Goal: Task Accomplishment & Management: Use online tool/utility

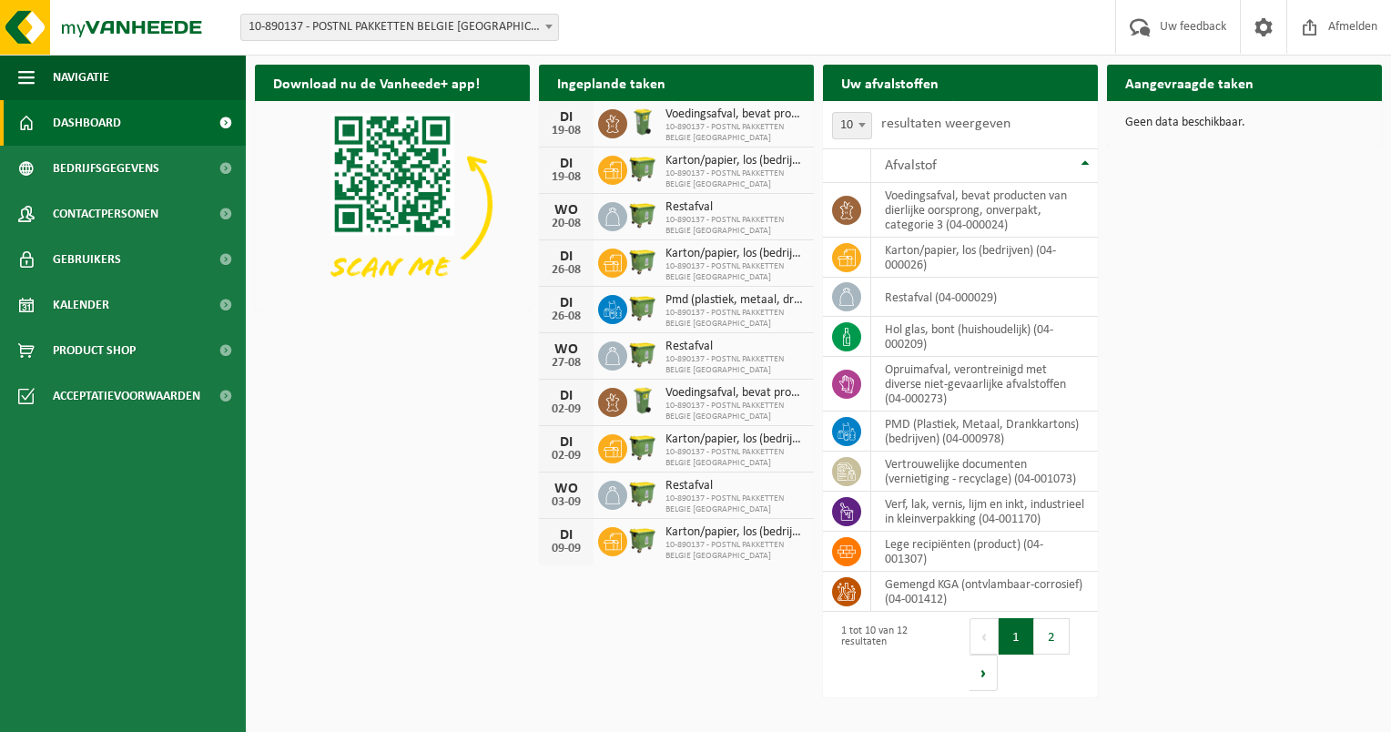
click at [225, 123] on span at bounding box center [225, 123] width 41 height 46
click at [169, 351] on link "Product Shop" at bounding box center [123, 351] width 246 height 46
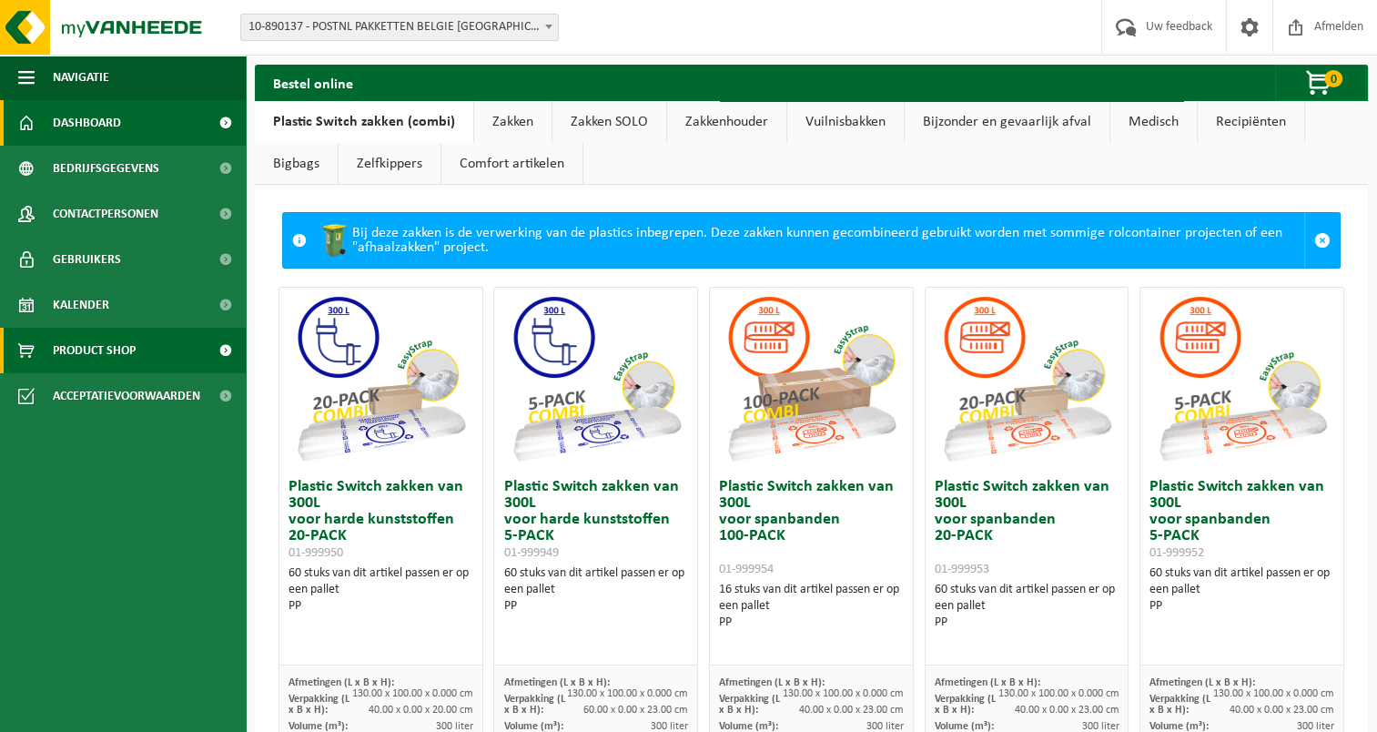
click at [108, 127] on span "Dashboard" at bounding box center [87, 123] width 68 height 46
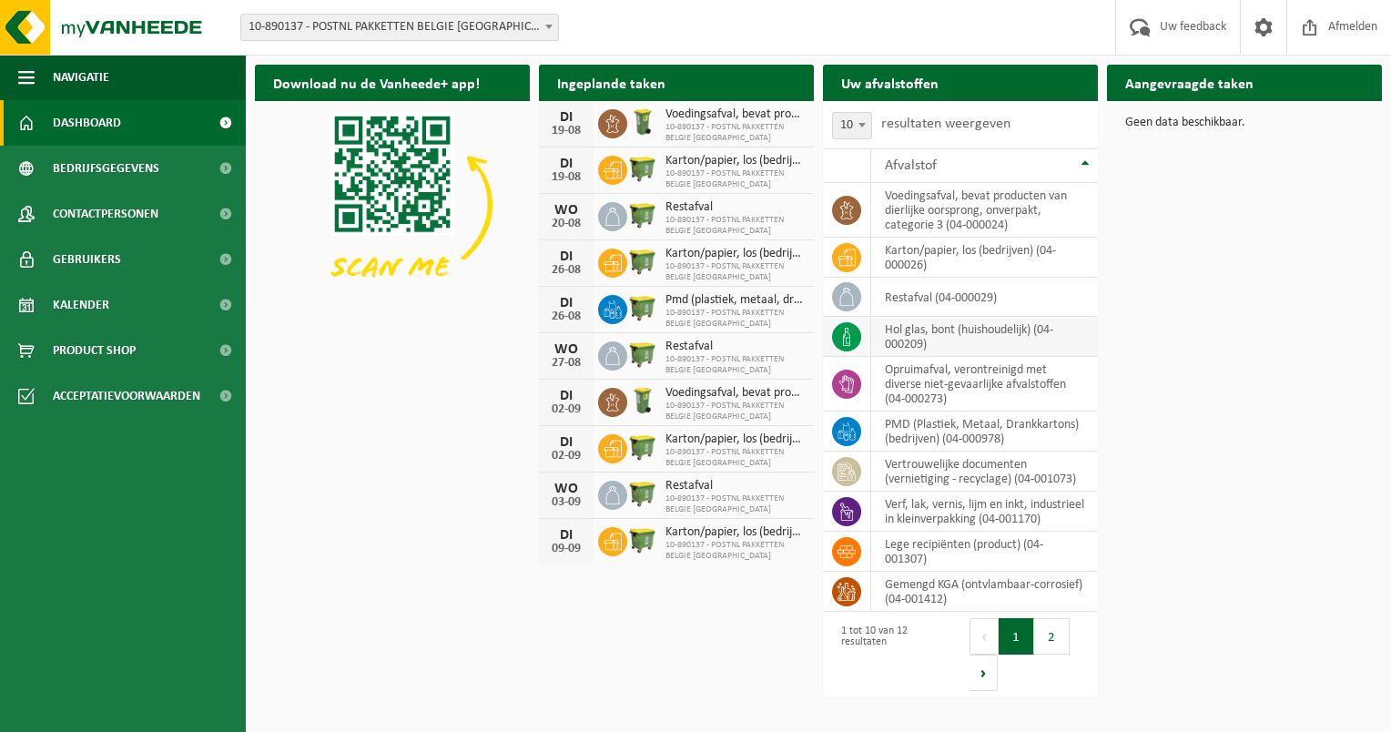
click at [894, 339] on td "hol glas, bont (huishoudelijk) (04-000209)" at bounding box center [984, 337] width 227 height 40
click at [846, 340] on icon at bounding box center [846, 337] width 7 height 18
click at [610, 408] on icon at bounding box center [613, 402] width 18 height 18
click at [112, 163] on span "Bedrijfsgegevens" at bounding box center [106, 169] width 107 height 46
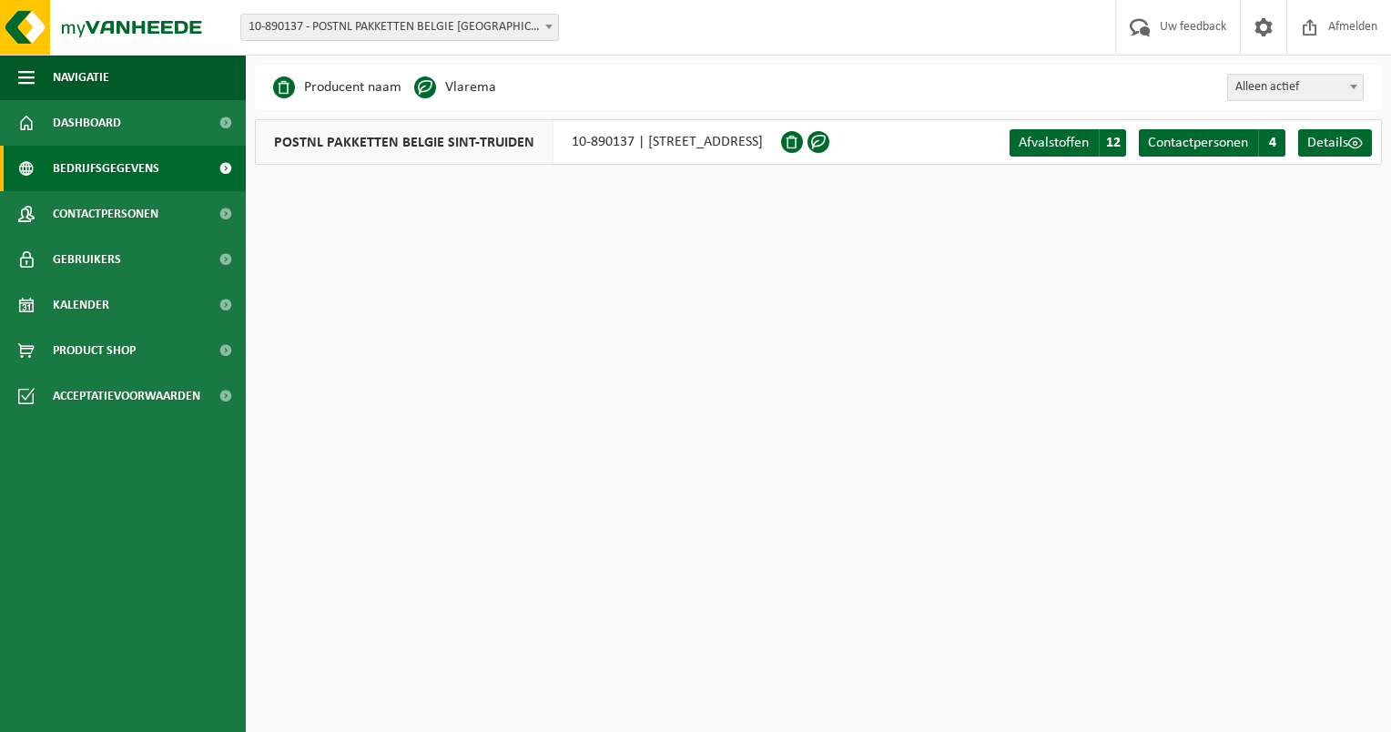
click at [408, 24] on span "10-890137 - POSTNL PAKKETTEN BELGIE [GEOGRAPHIC_DATA] - [GEOGRAPHIC_DATA]" at bounding box center [399, 27] width 317 height 25
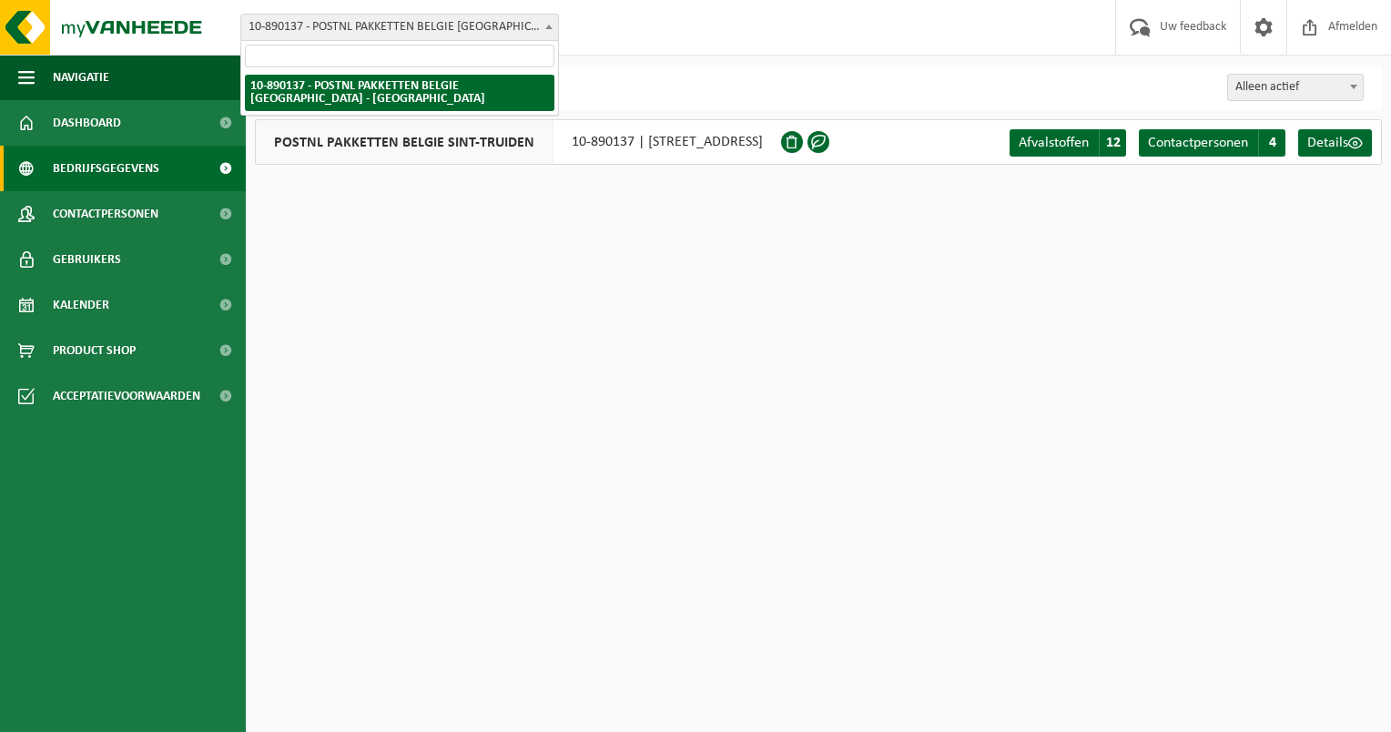
click at [408, 24] on span "10-890137 - POSTNL PAKKETTEN BELGIE [GEOGRAPHIC_DATA] - [GEOGRAPHIC_DATA]" at bounding box center [399, 27] width 317 height 25
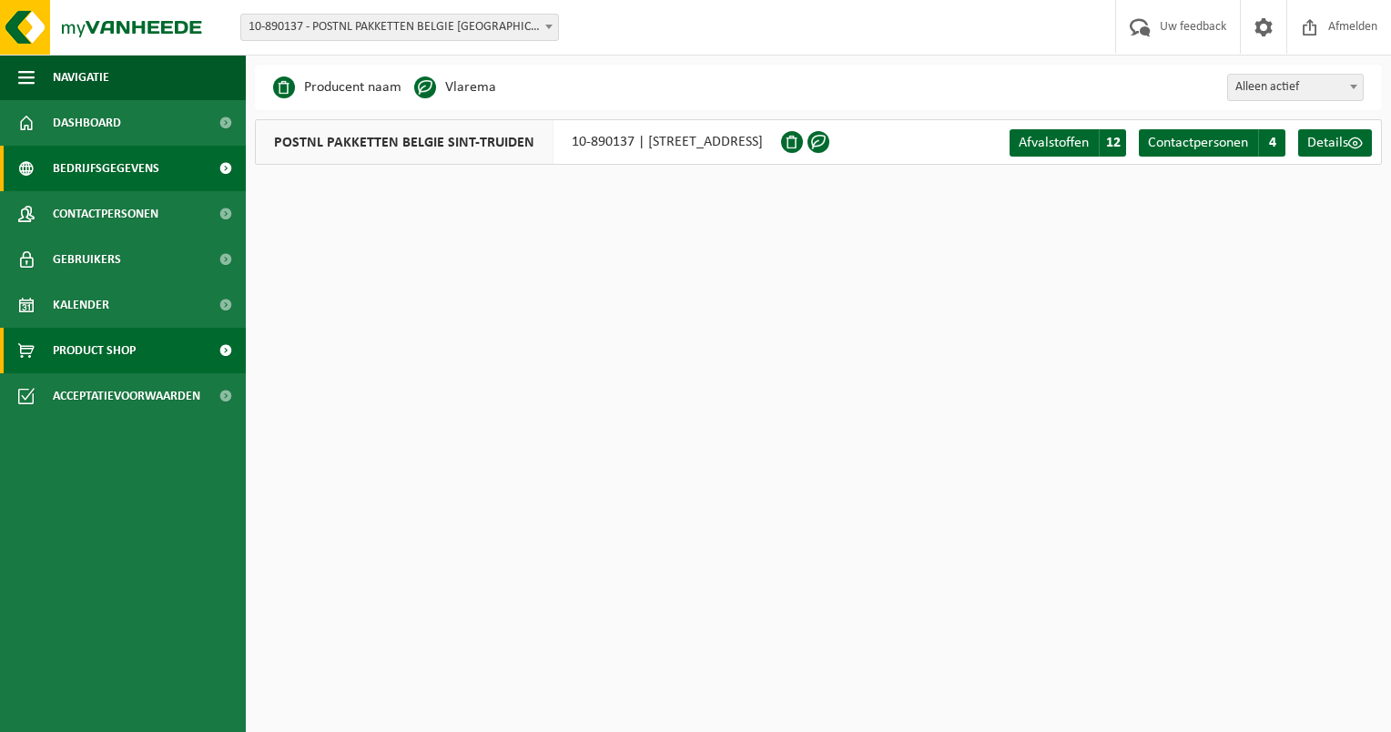
click at [120, 334] on span "Product Shop" at bounding box center [94, 351] width 83 height 46
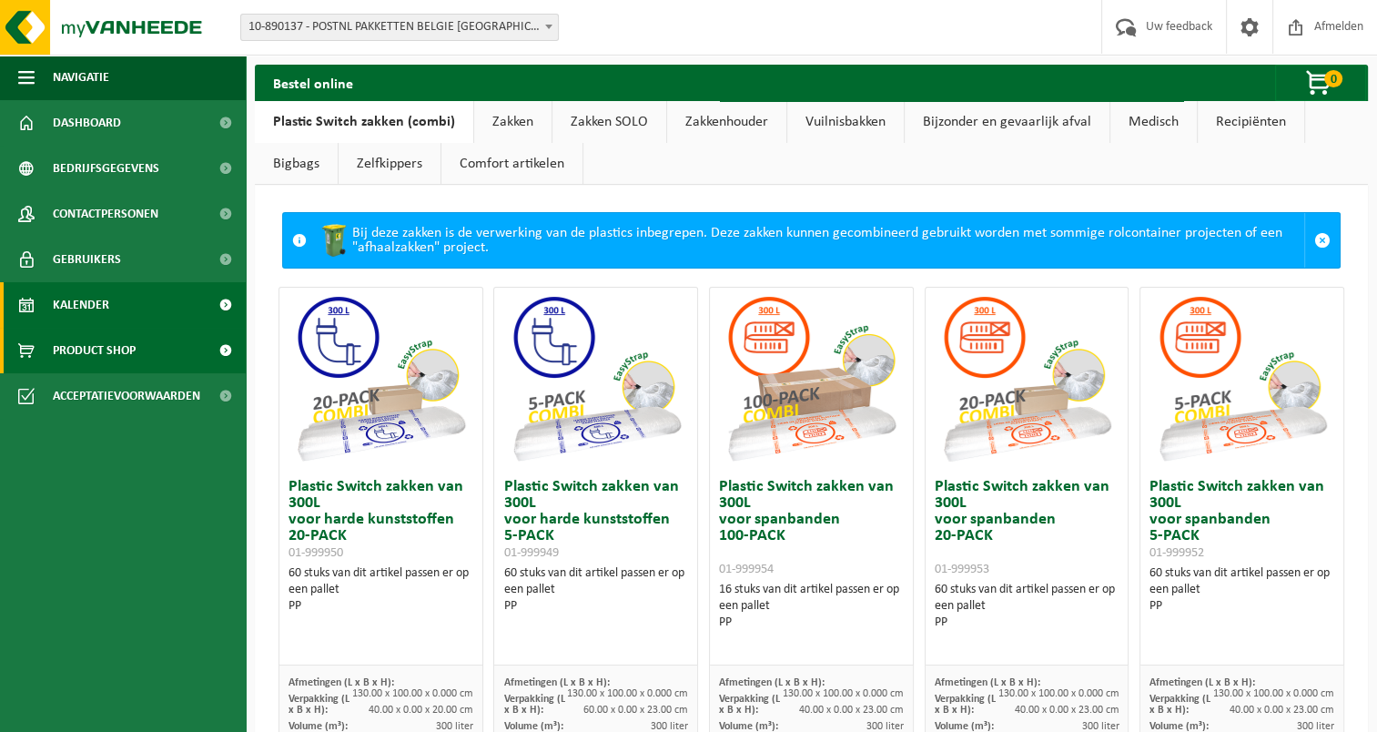
click at [85, 309] on span "Kalender" at bounding box center [81, 305] width 56 height 46
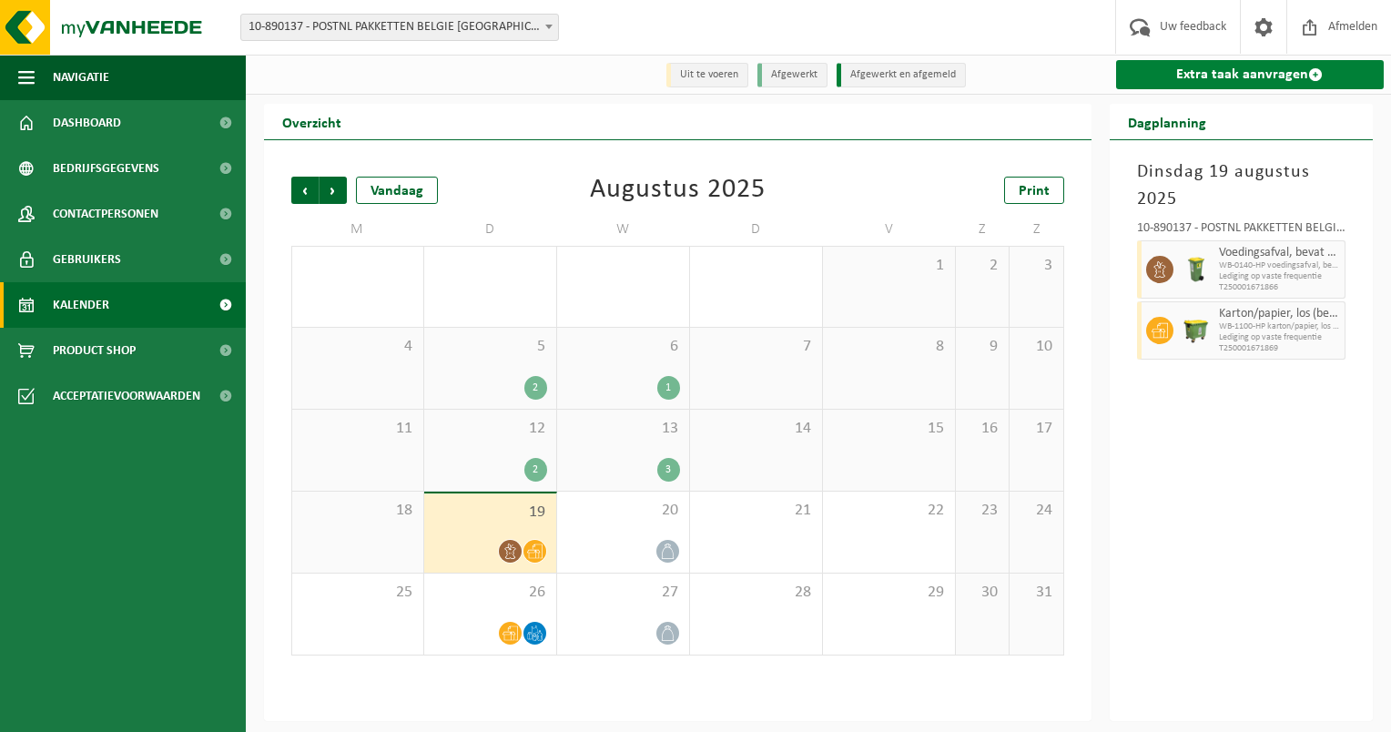
click at [1205, 79] on link "Extra taak aanvragen" at bounding box center [1250, 74] width 269 height 29
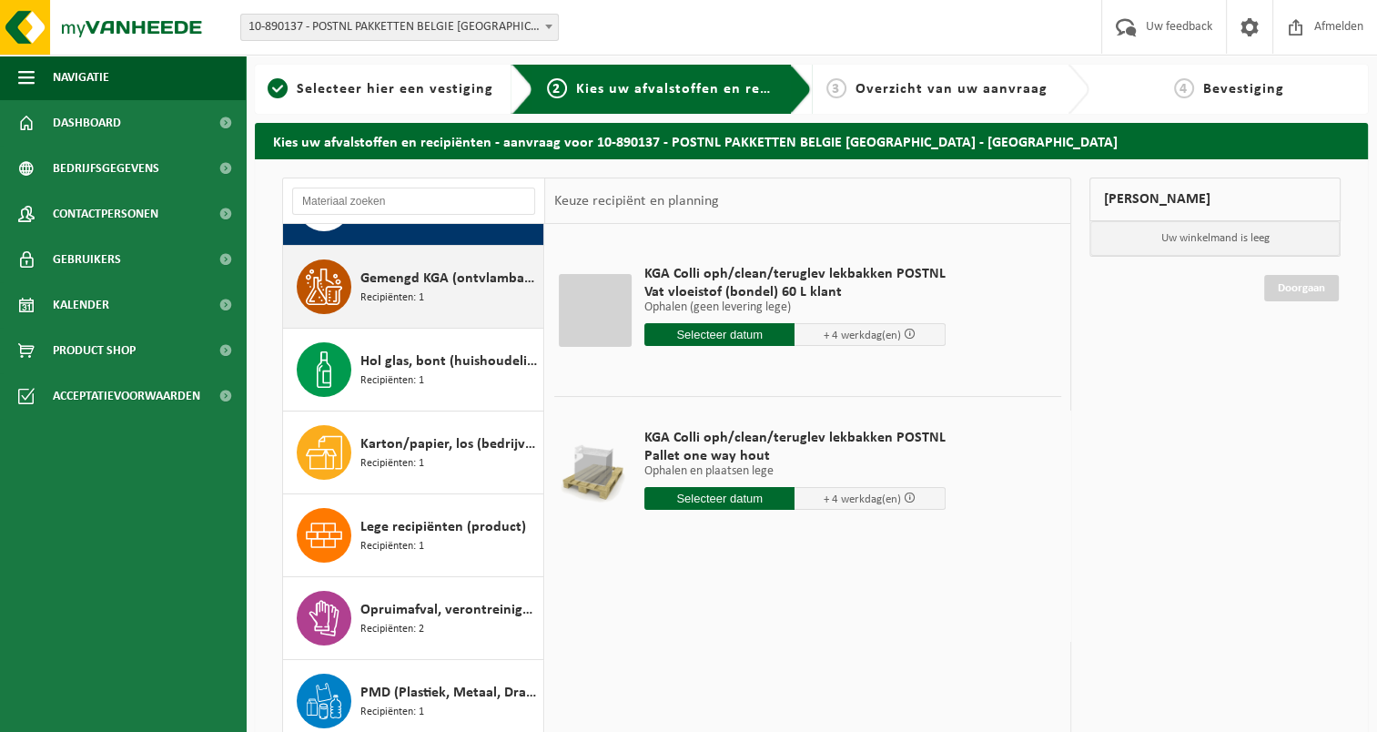
scroll to position [91, 0]
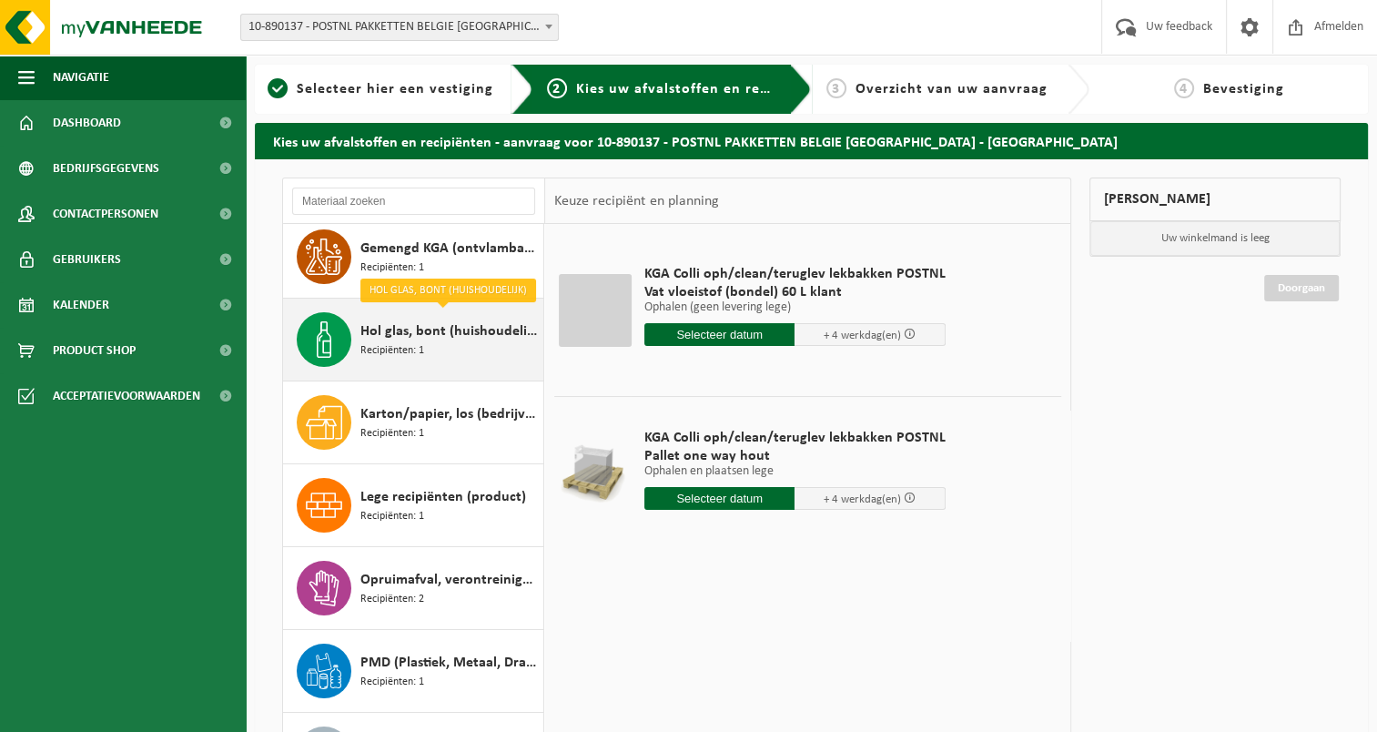
click at [470, 353] on div "Hol glas, bont (huishoudelijk) Recipiënten: 1" at bounding box center [450, 339] width 178 height 55
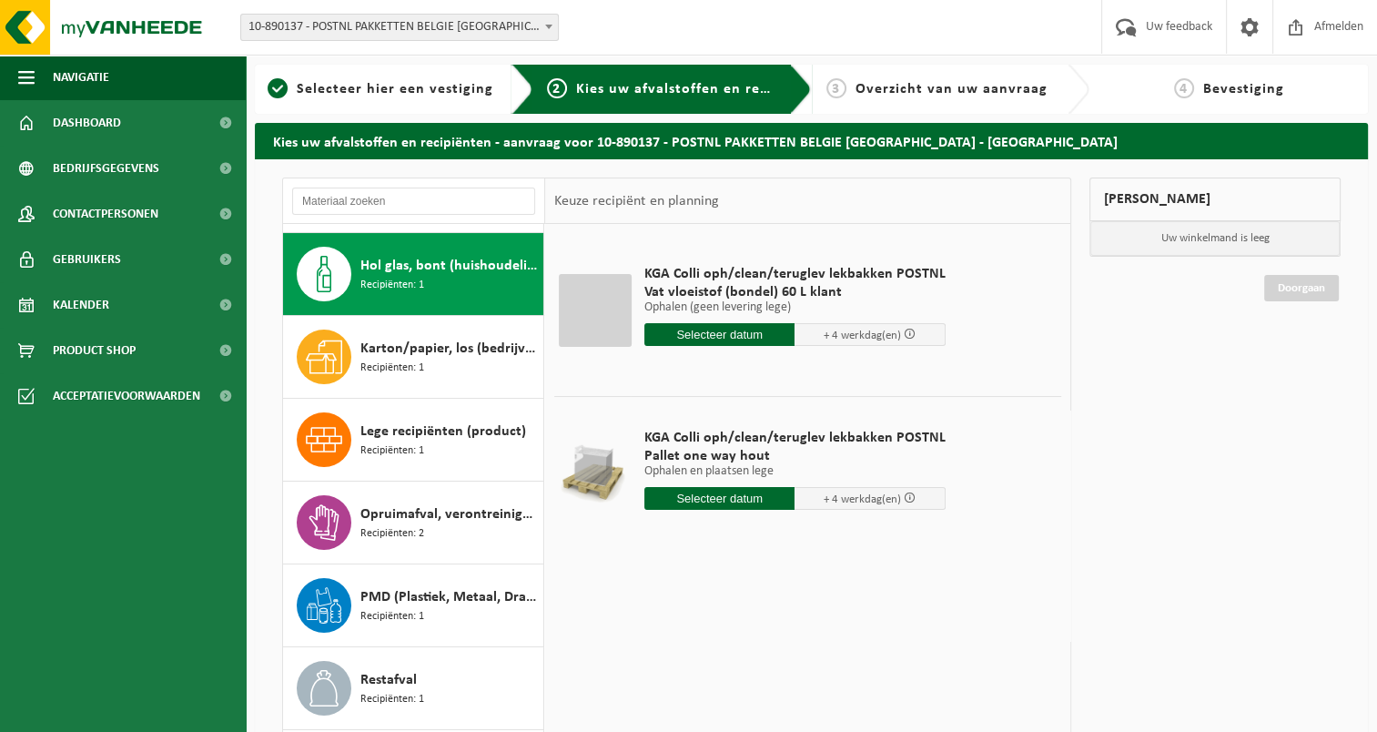
scroll to position [165, 0]
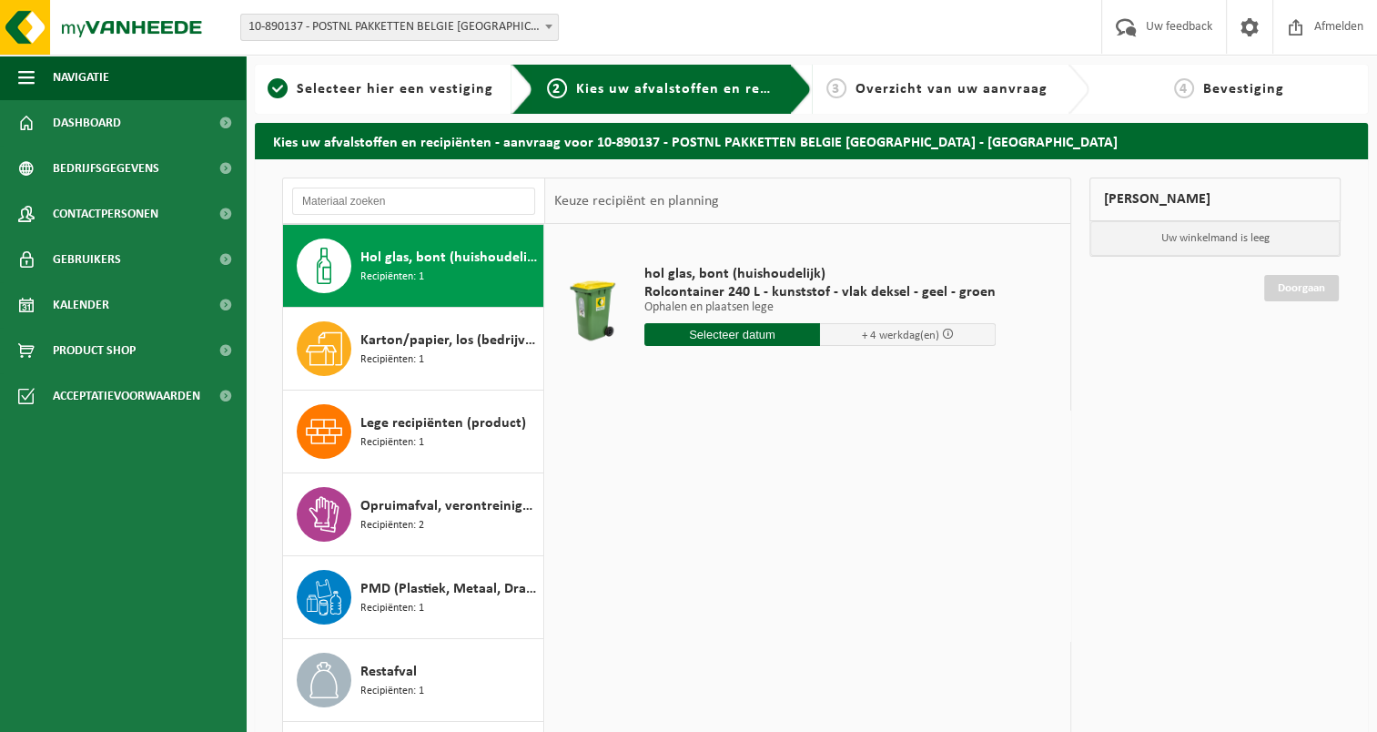
click at [719, 335] on input "text" at bounding box center [733, 334] width 176 height 23
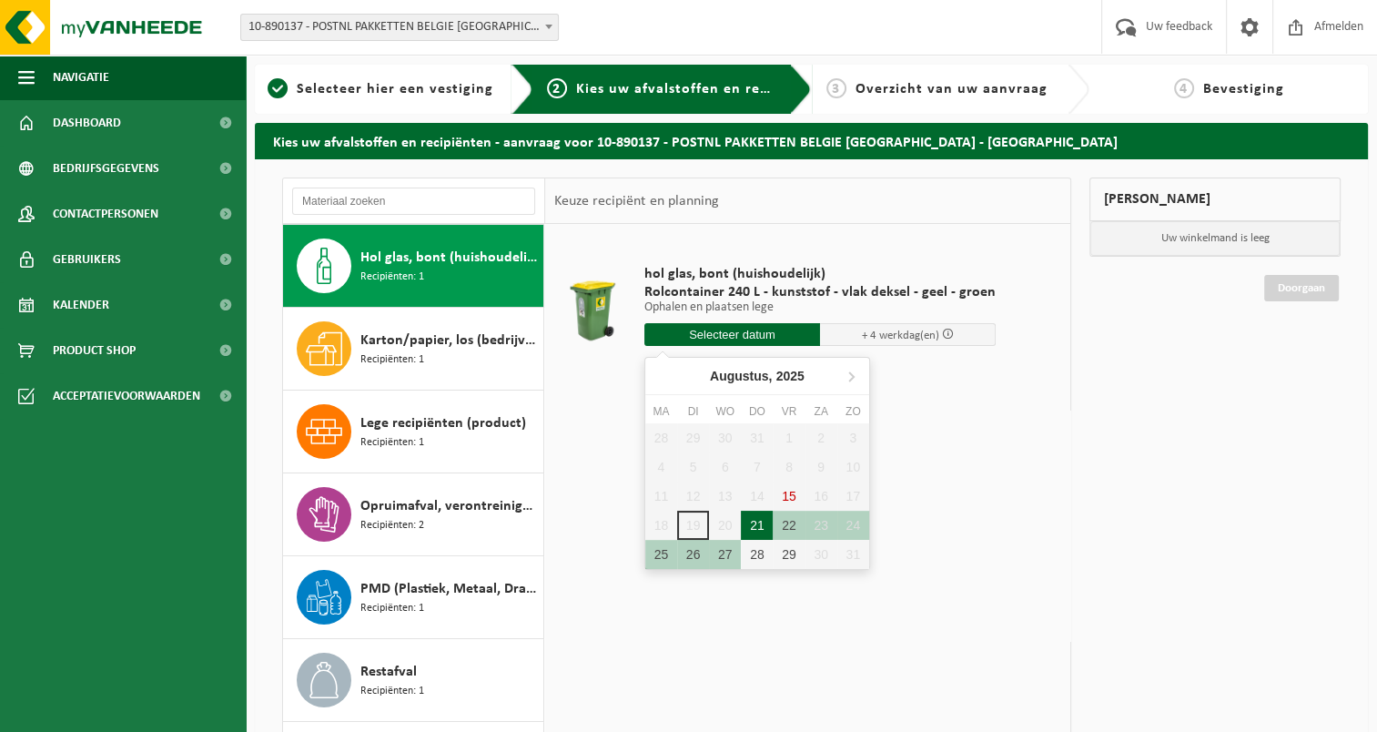
click at [749, 521] on div "21" at bounding box center [757, 525] width 32 height 29
type input "Van 2025-08-21"
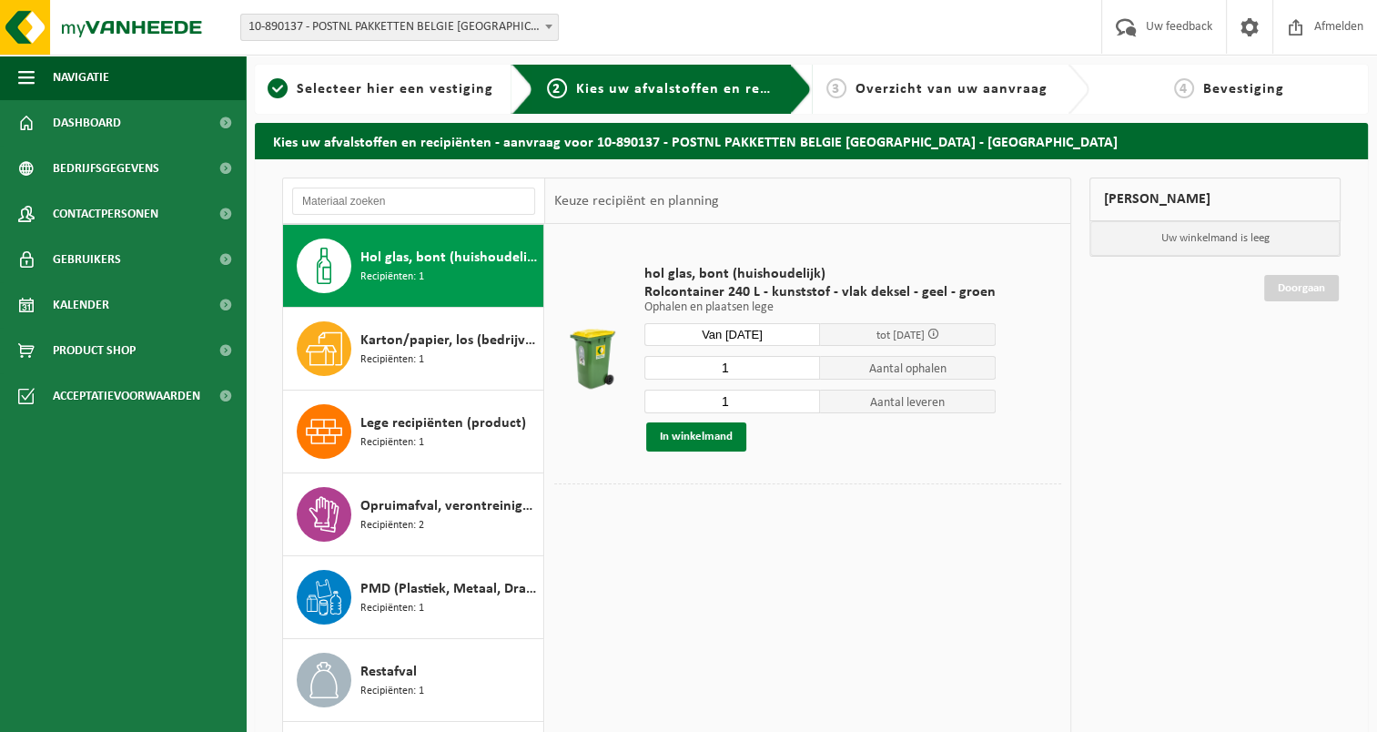
click at [709, 439] on button "In winkelmand" at bounding box center [696, 436] width 100 height 29
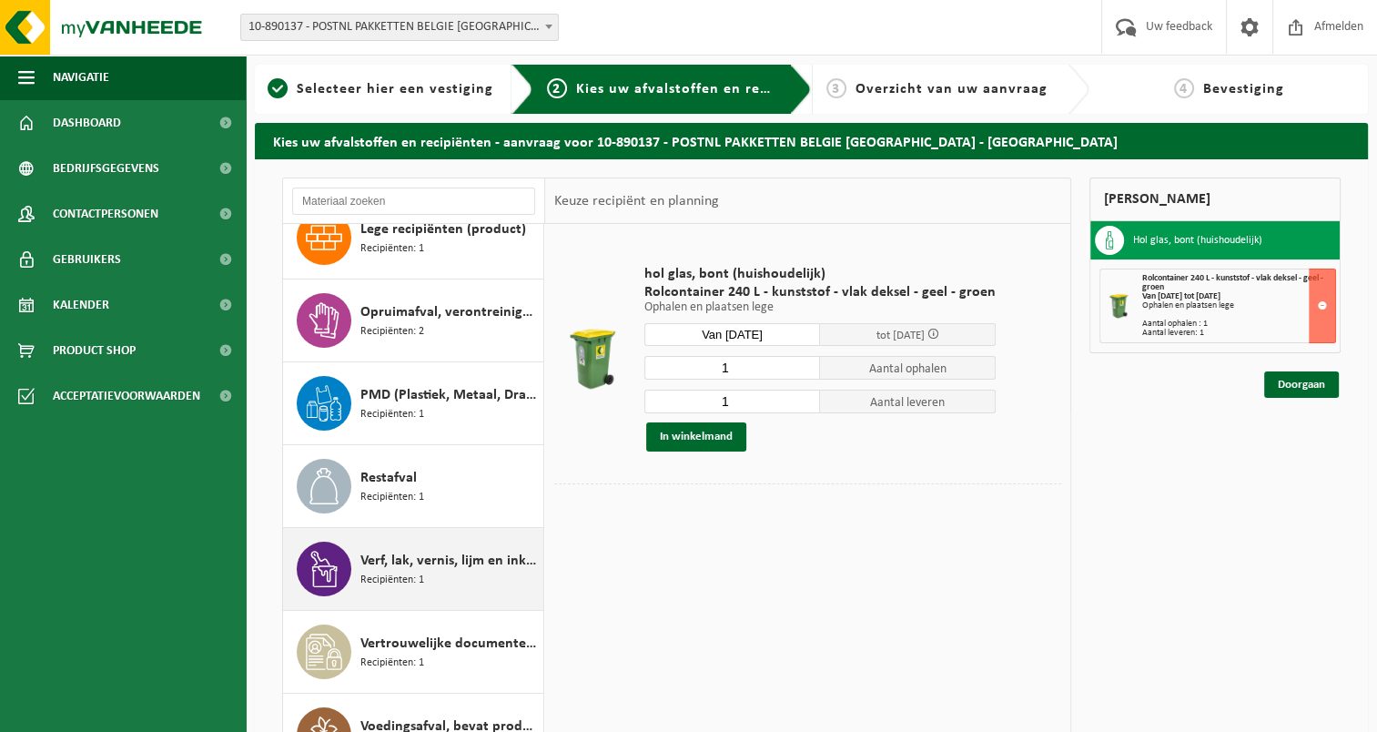
scroll to position [361, 0]
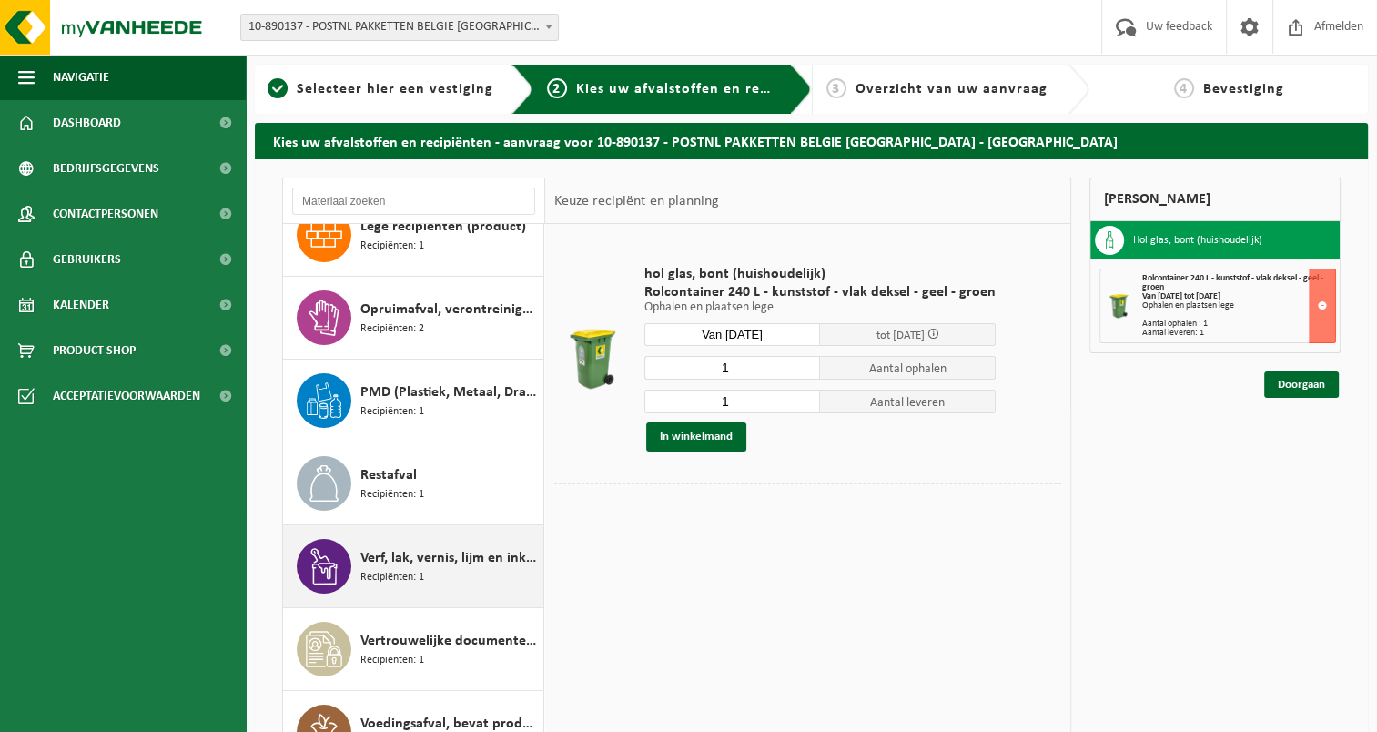
click at [424, 559] on span "Verf, lak, vernis, lijm en inkt, industrieel in kleinverpakking" at bounding box center [450, 558] width 178 height 22
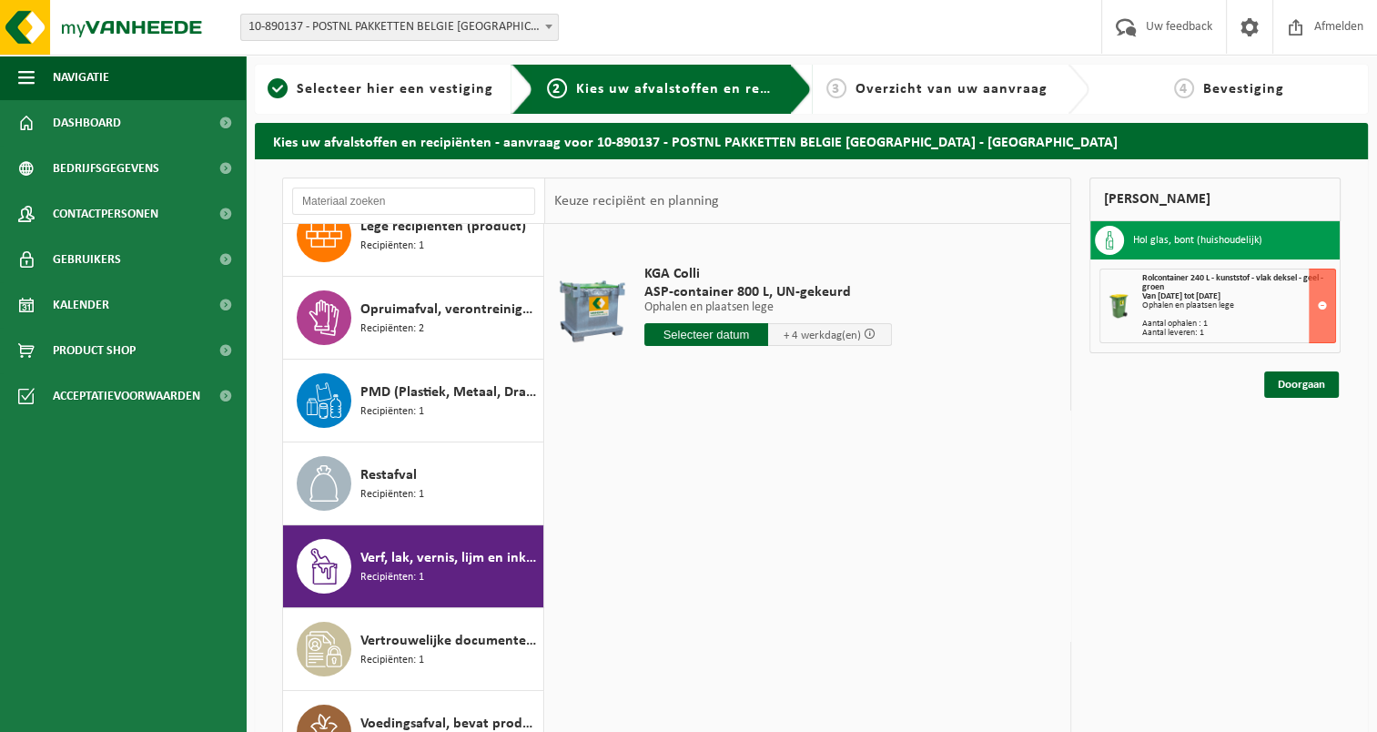
click at [713, 335] on input "text" at bounding box center [707, 334] width 124 height 23
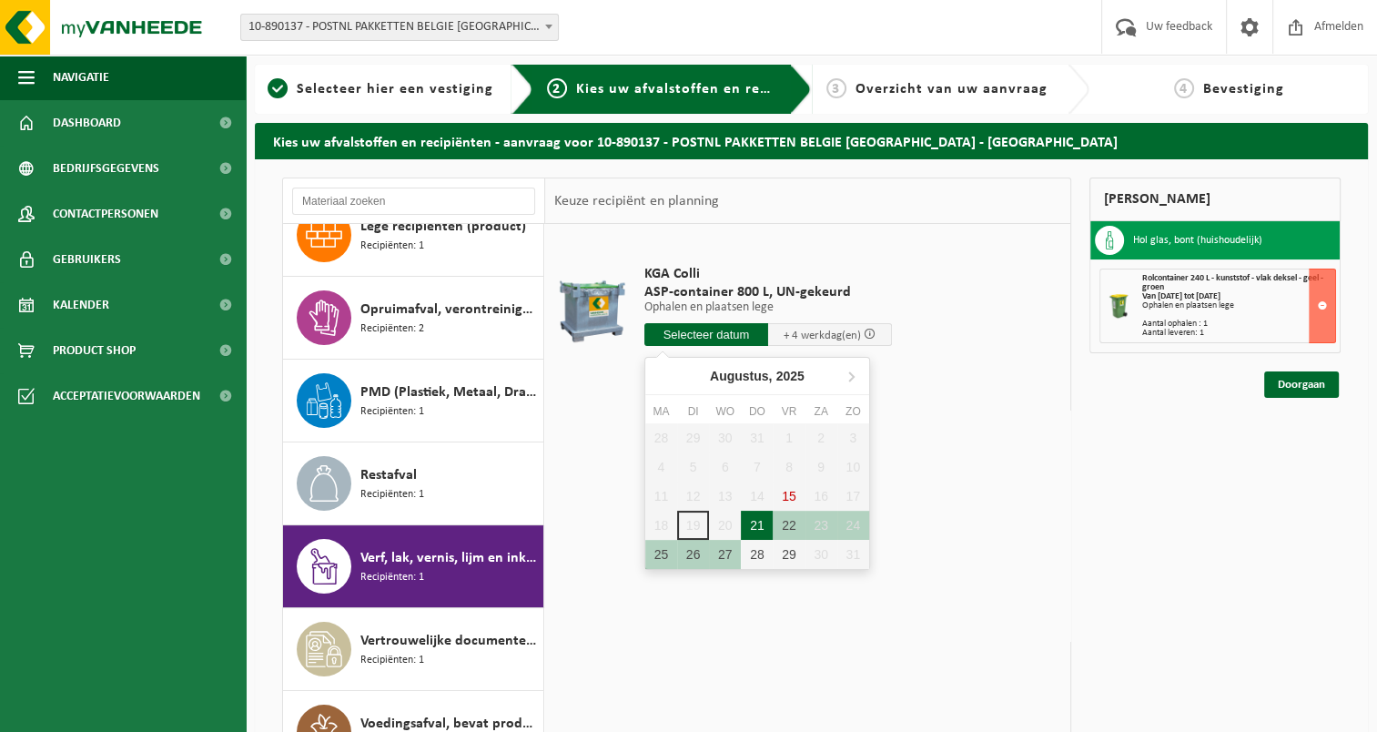
click at [757, 521] on div "21" at bounding box center [757, 525] width 32 height 29
type input "Van 2025-08-21"
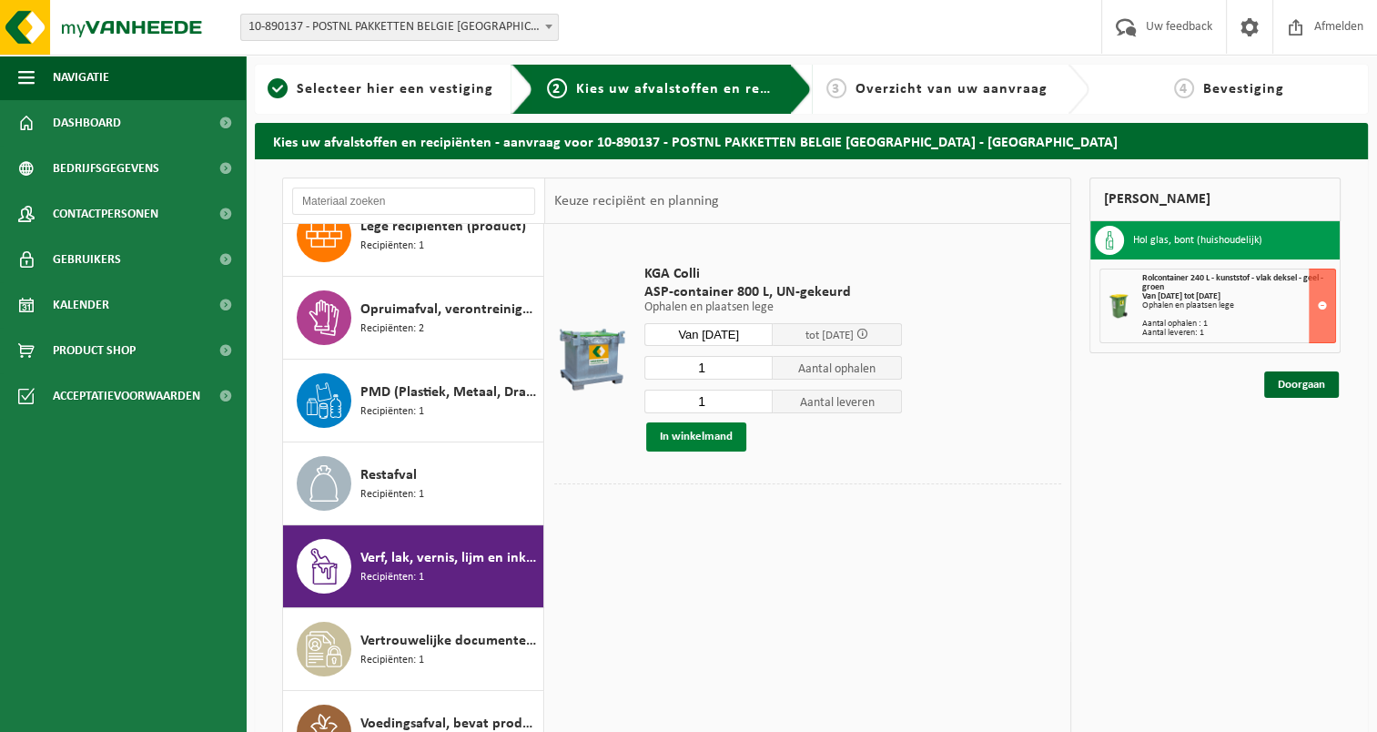
click at [726, 432] on button "In winkelmand" at bounding box center [696, 436] width 100 height 29
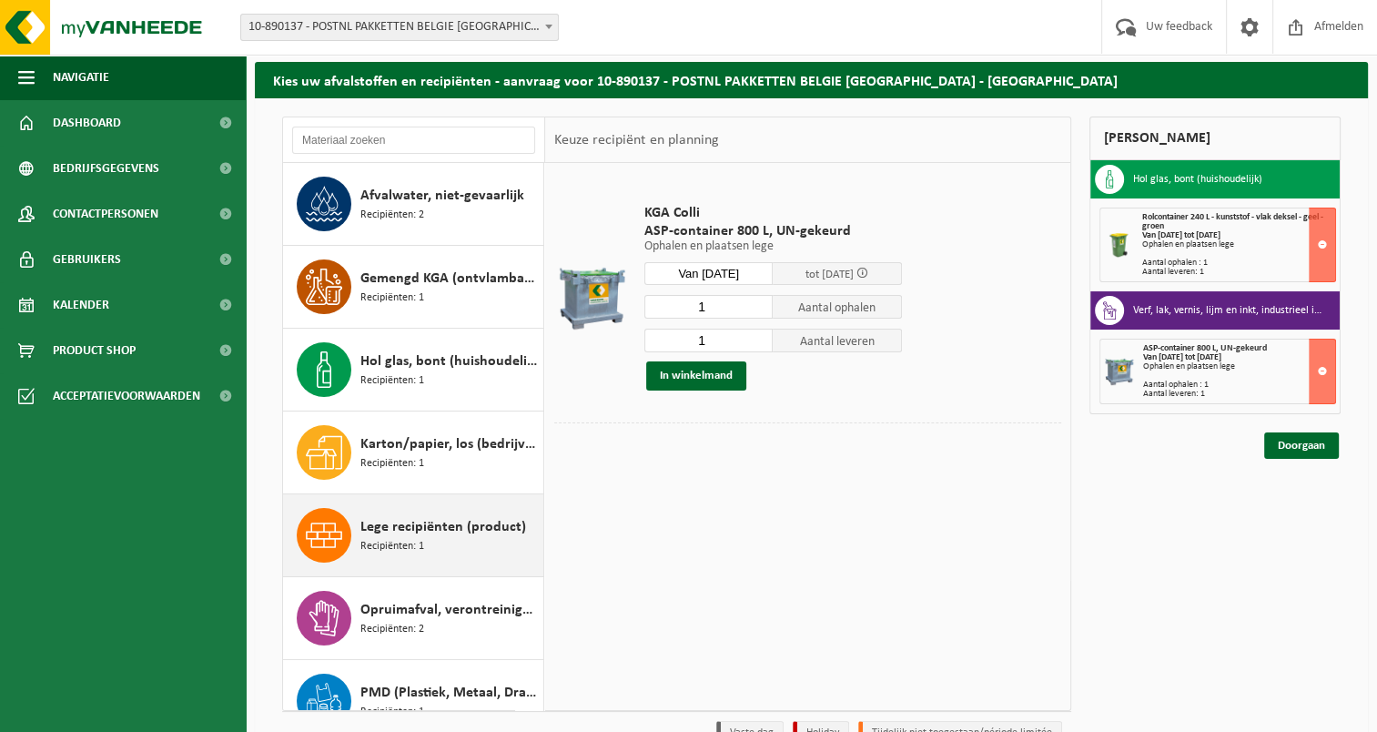
scroll to position [0, 0]
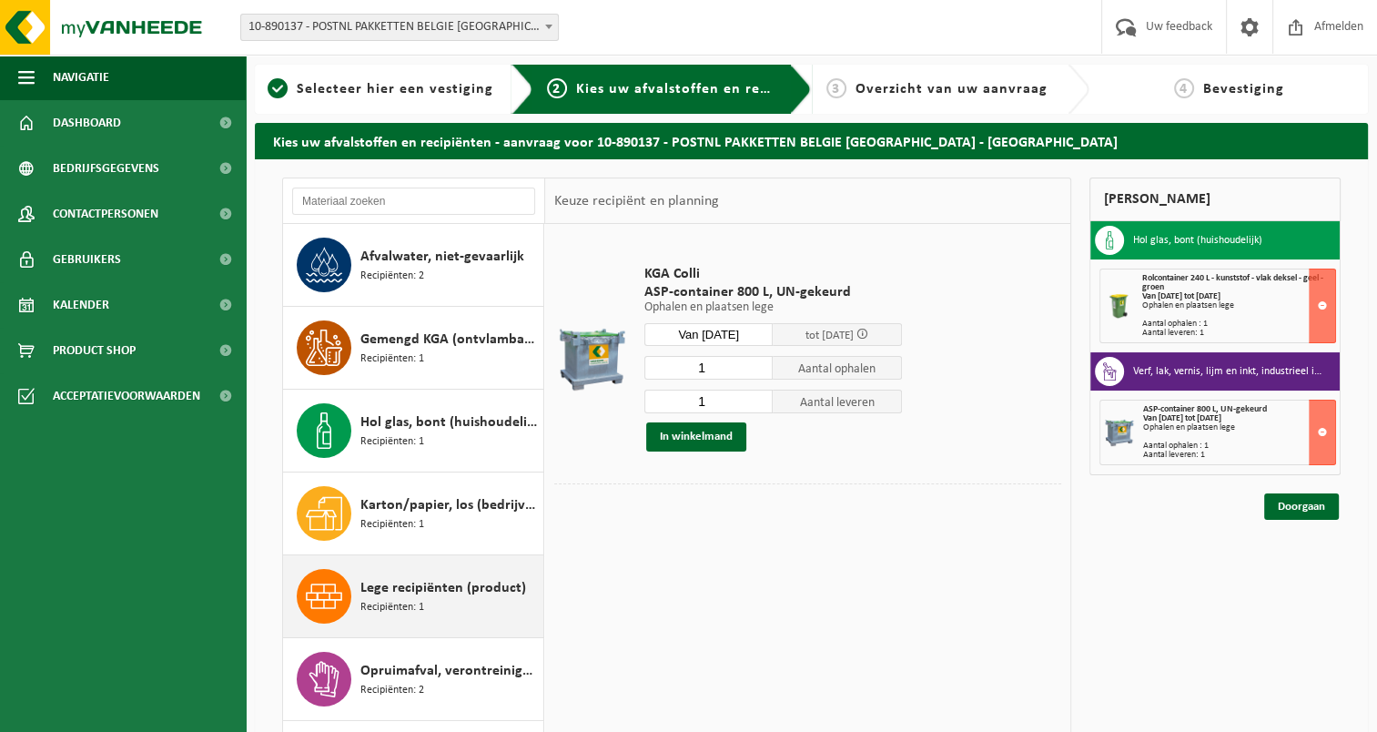
click at [452, 592] on span "Lege recipiënten (product)" at bounding box center [444, 588] width 166 height 22
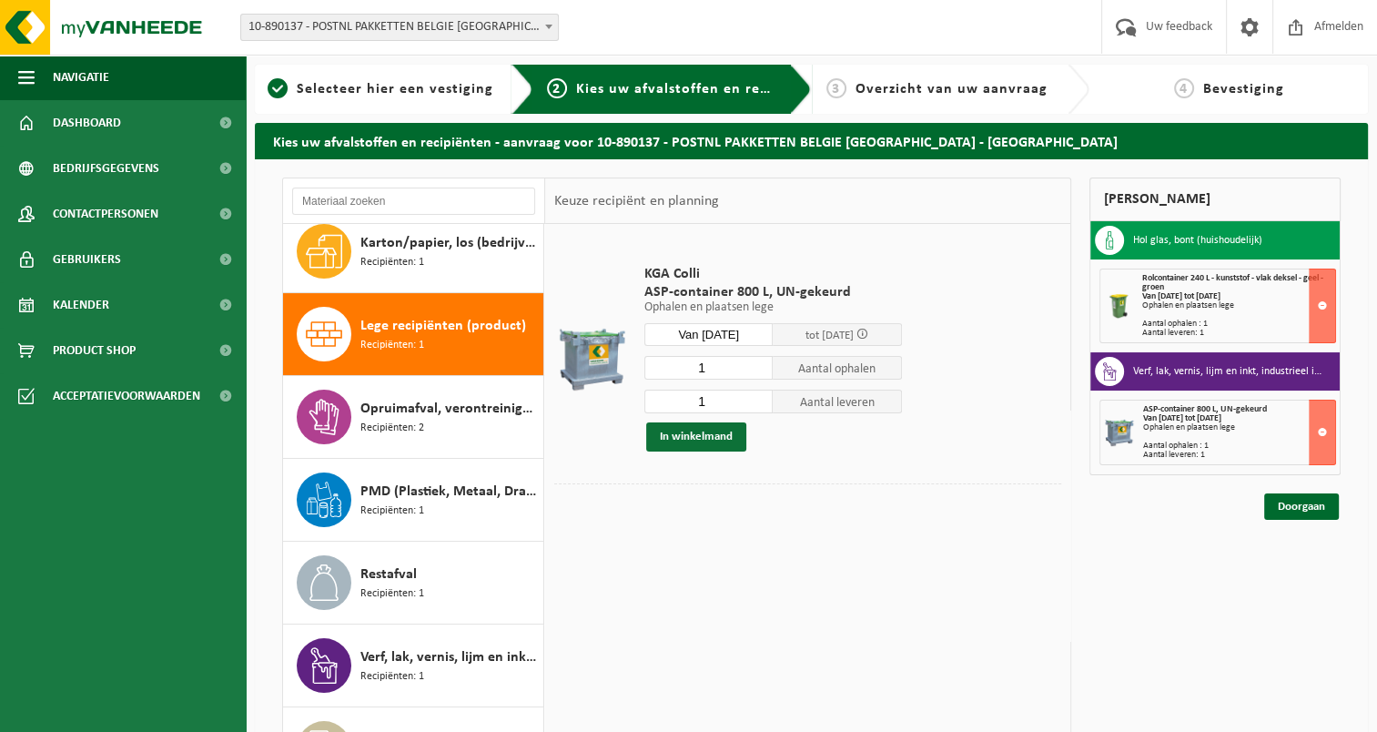
scroll to position [330, 0]
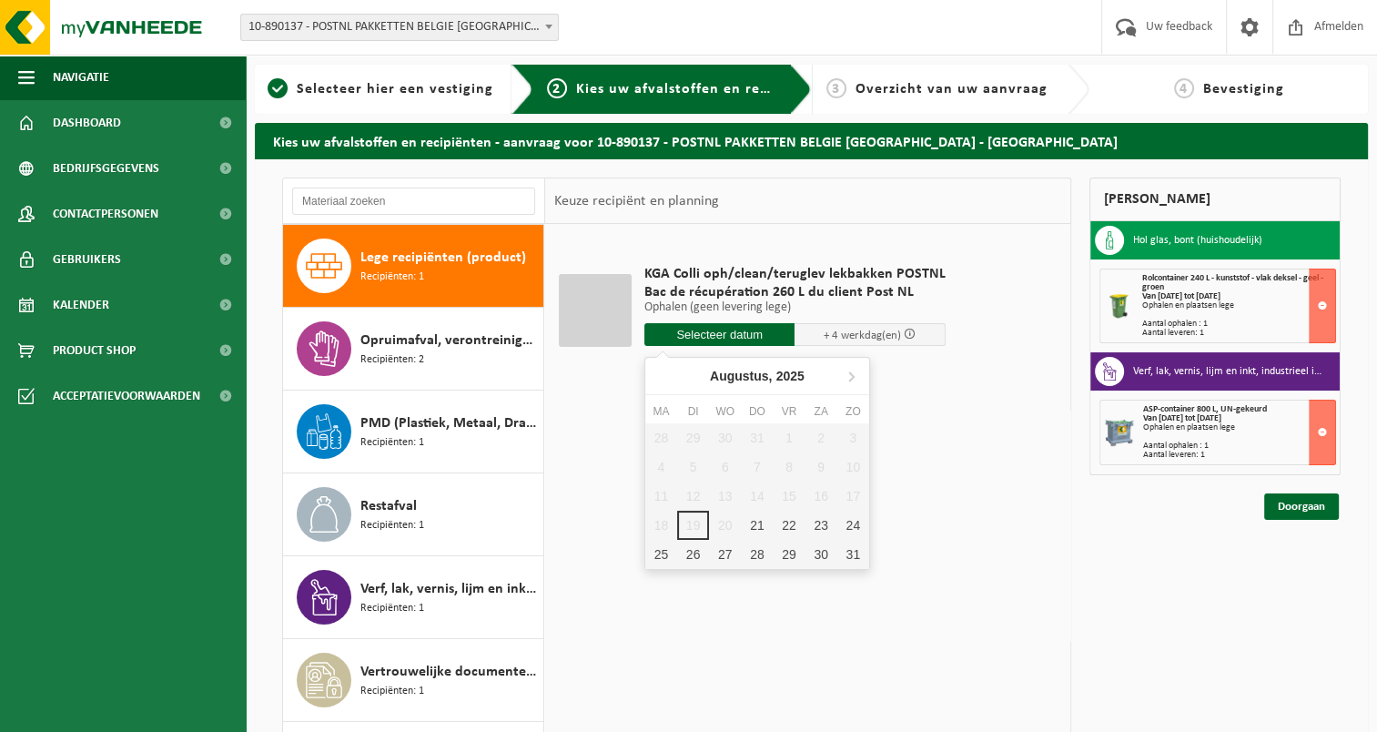
click at [705, 340] on input "text" at bounding box center [720, 334] width 151 height 23
click at [767, 519] on div "21" at bounding box center [757, 525] width 32 height 29
type input "Van 2025-08-21"
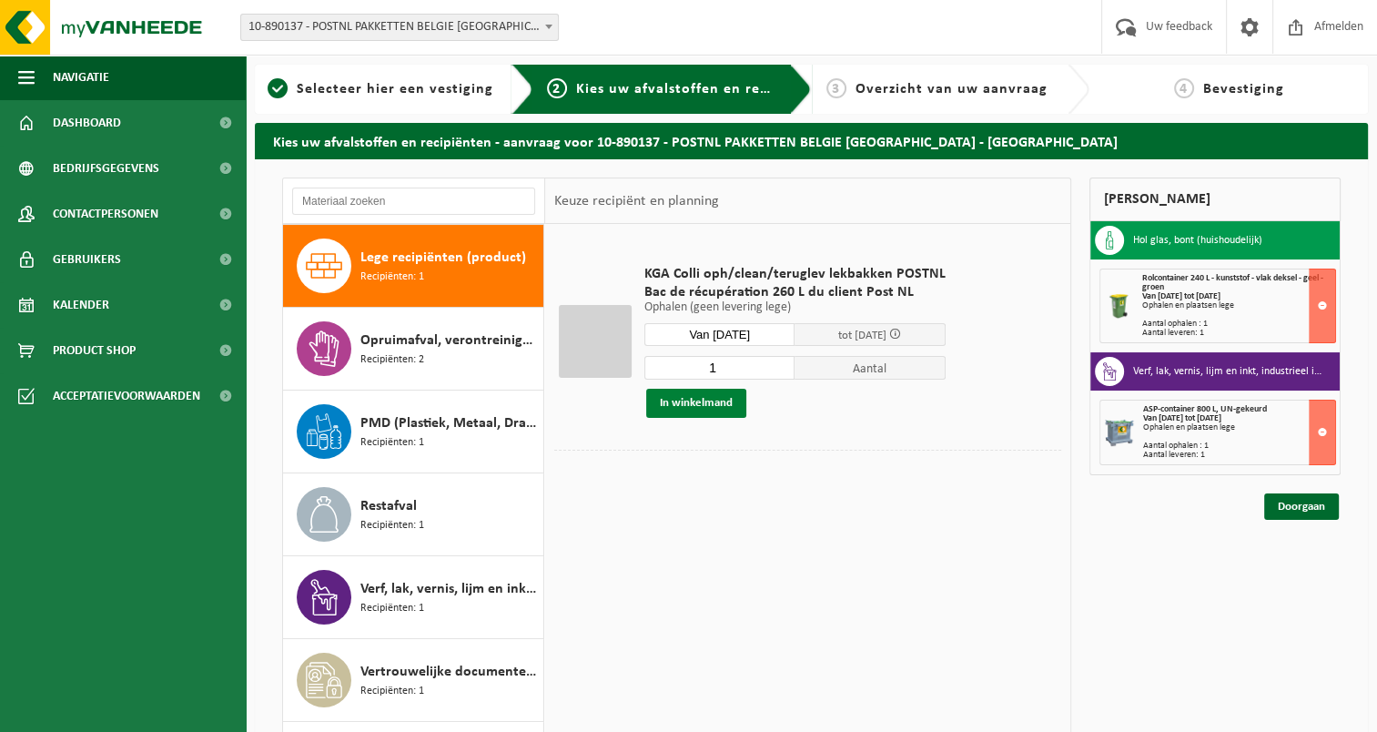
click at [710, 397] on button "In winkelmand" at bounding box center [696, 403] width 100 height 29
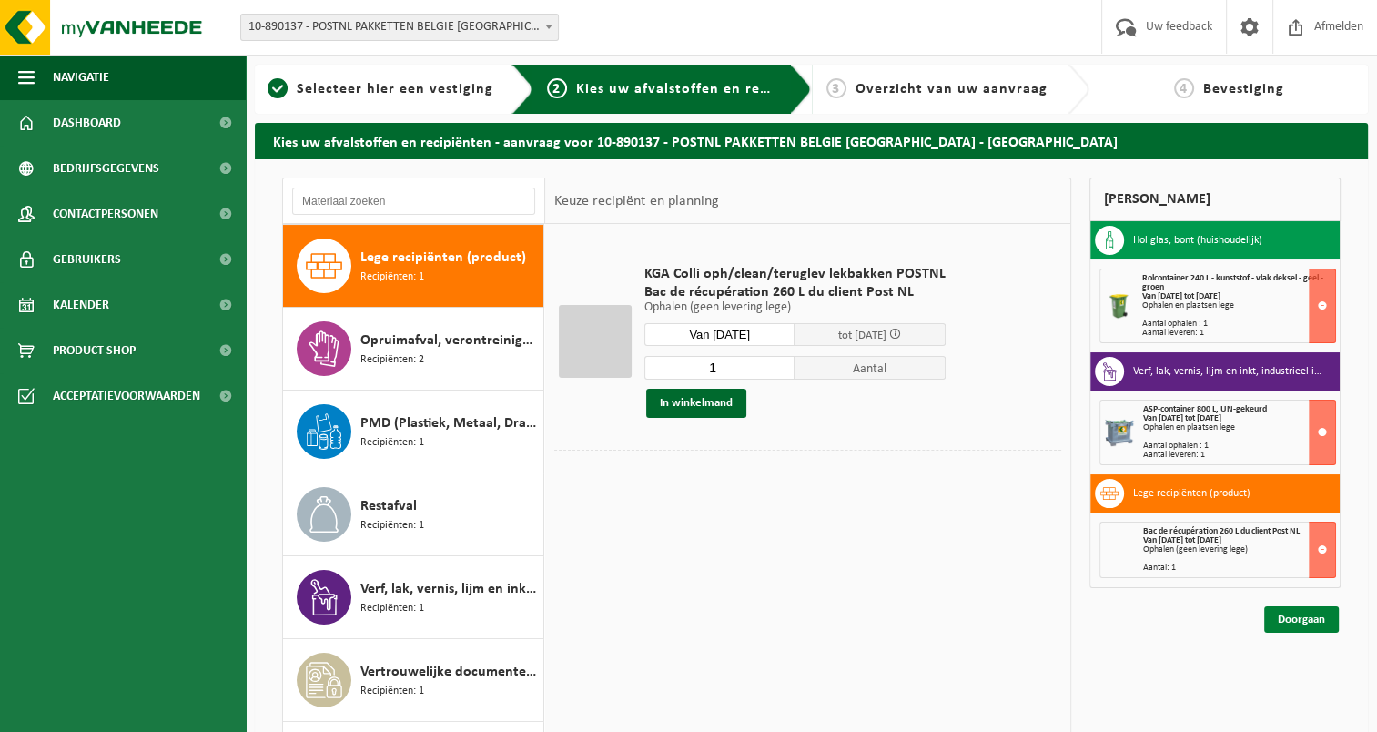
click at [1297, 619] on link "Doorgaan" at bounding box center [1302, 619] width 75 height 26
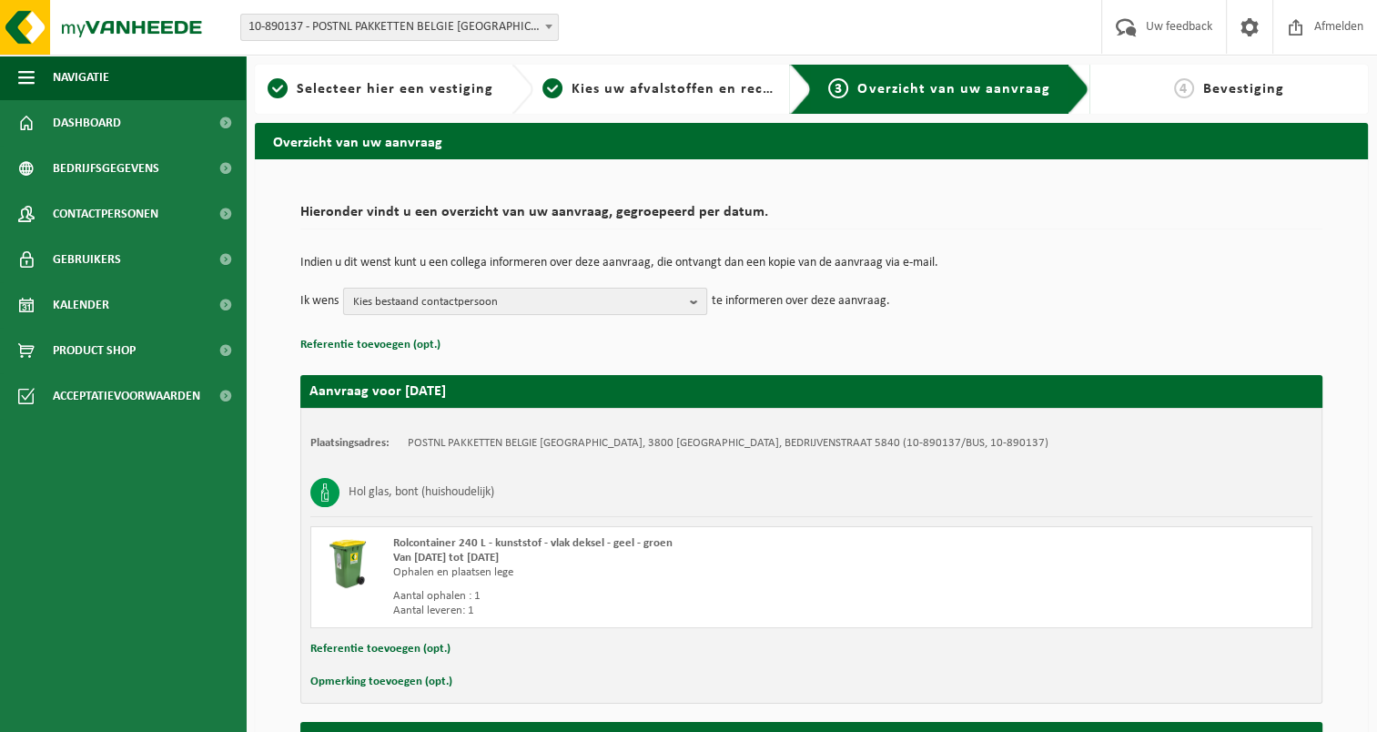
click at [454, 310] on span "Kies bestaand contactpersoon" at bounding box center [518, 302] width 330 height 27
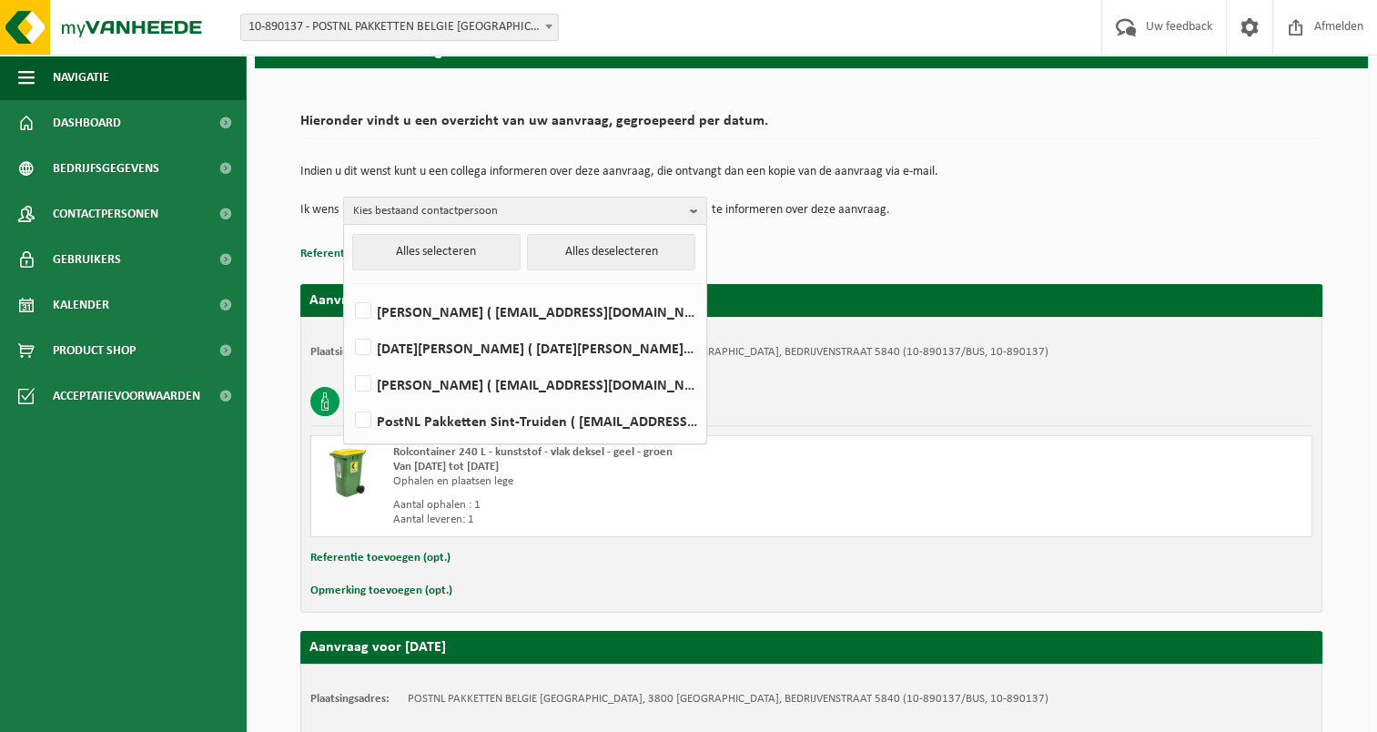
scroll to position [182, 0]
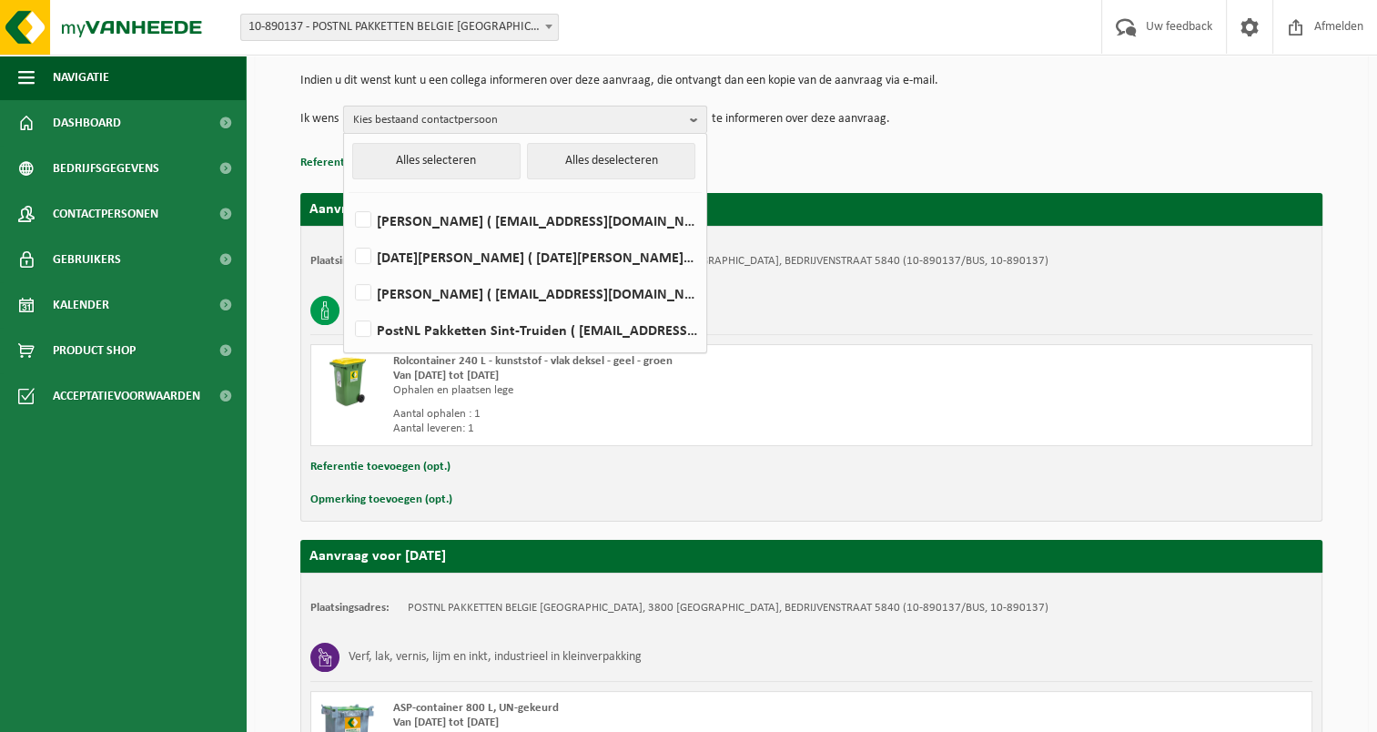
click at [452, 115] on span "Kies bestaand contactpersoon" at bounding box center [518, 120] width 330 height 27
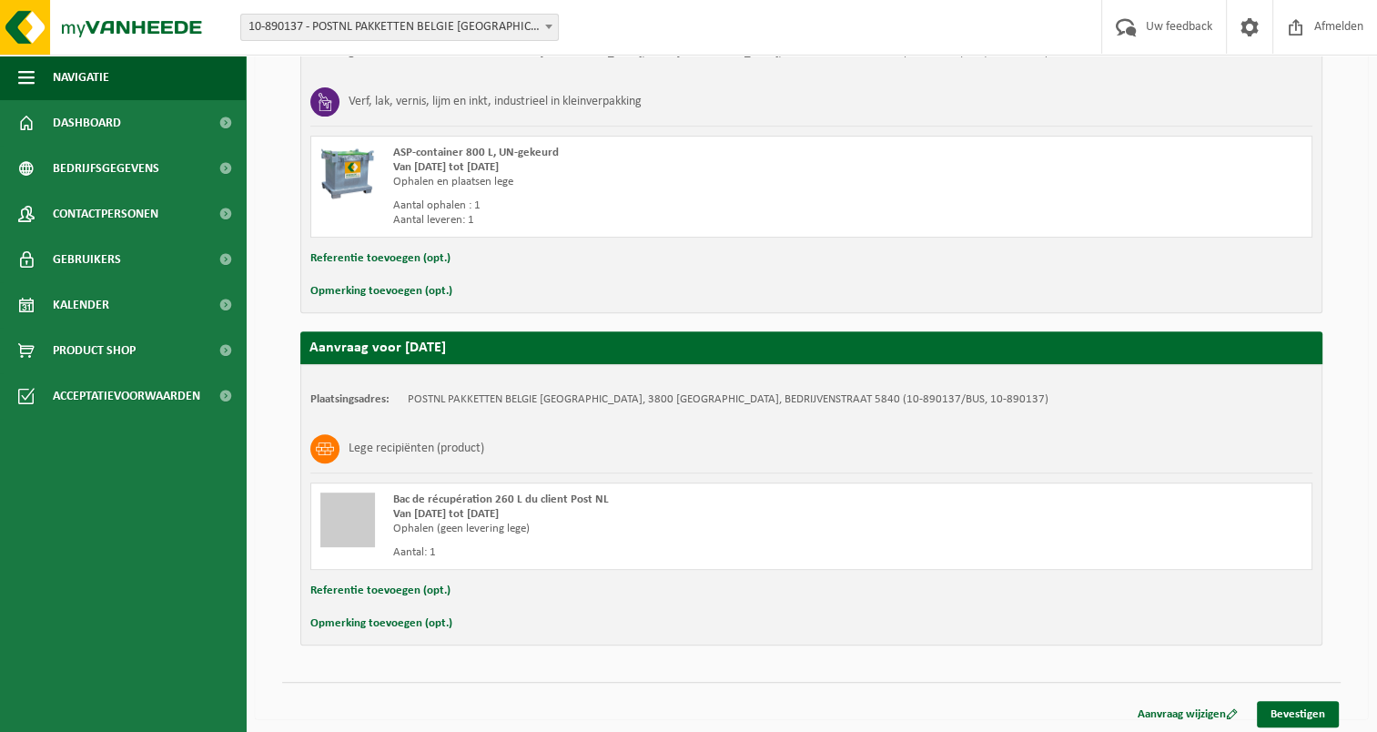
scroll to position [739, 0]
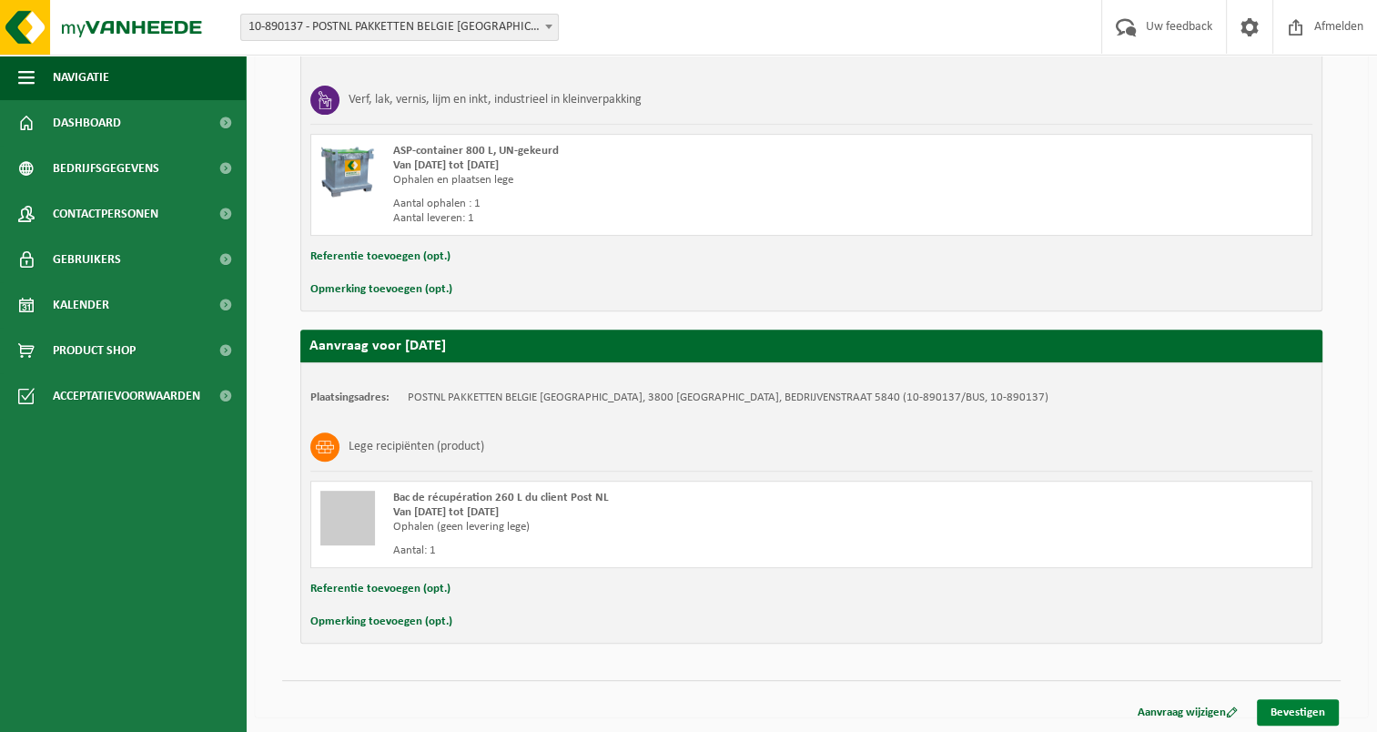
click at [1321, 715] on link "Bevestigen" at bounding box center [1298, 712] width 82 height 26
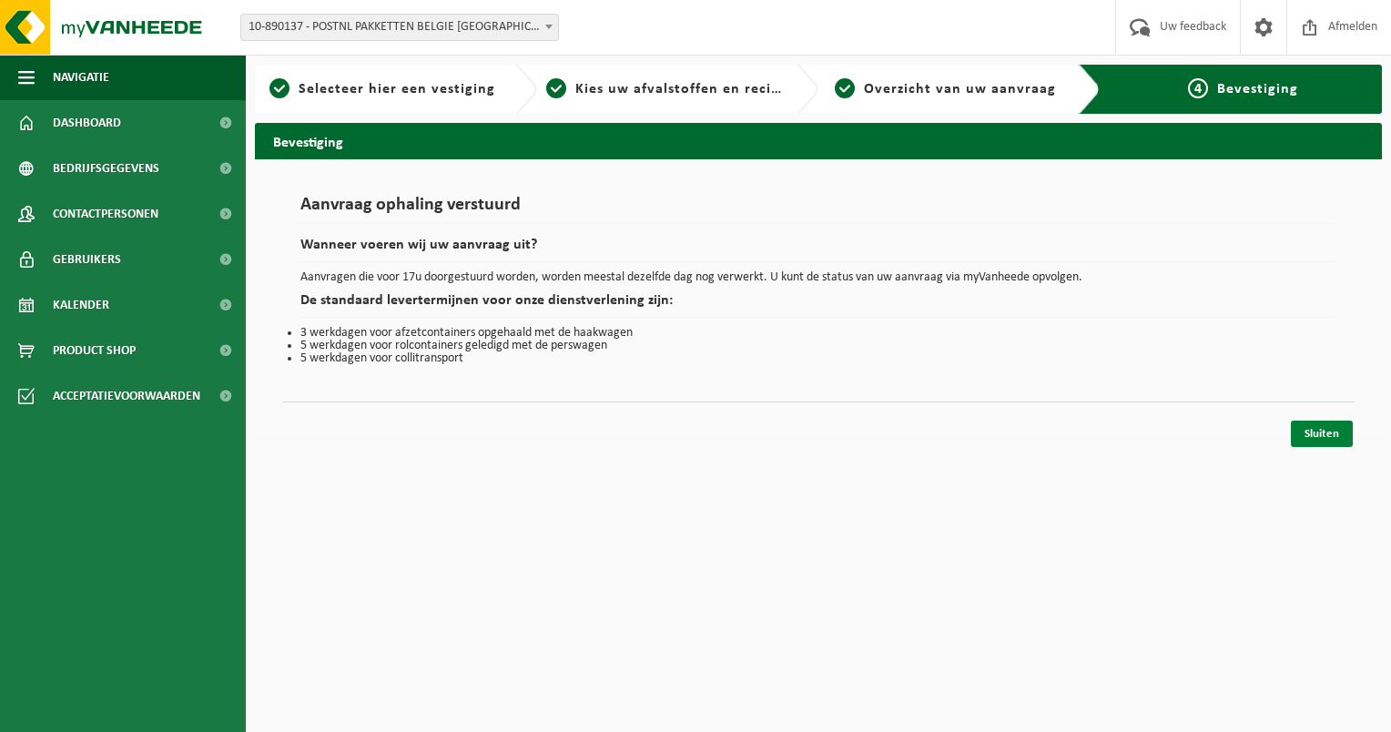
click at [1300, 425] on link "Sluiten" at bounding box center [1322, 434] width 62 height 26
